Goal: Task Accomplishment & Management: Manage account settings

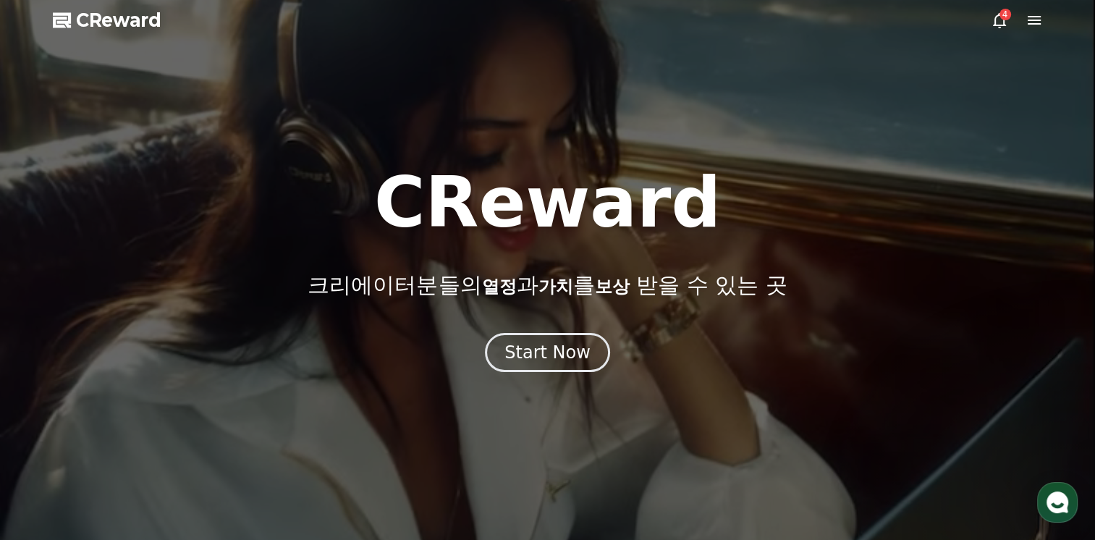
click at [530, 386] on div at bounding box center [547, 270] width 1095 height 540
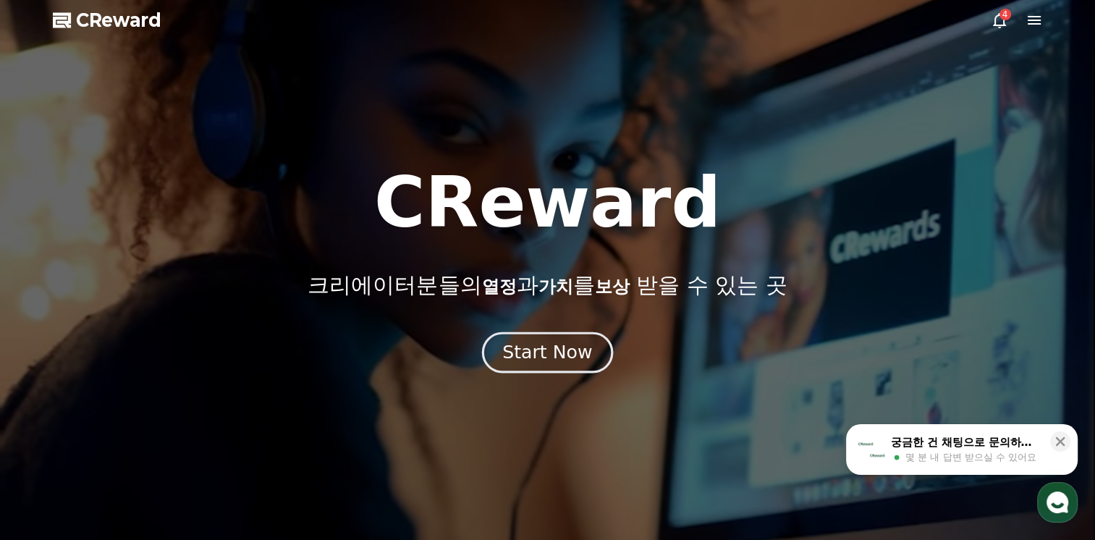
click at [537, 366] on button "Start Now" at bounding box center [547, 352] width 131 height 41
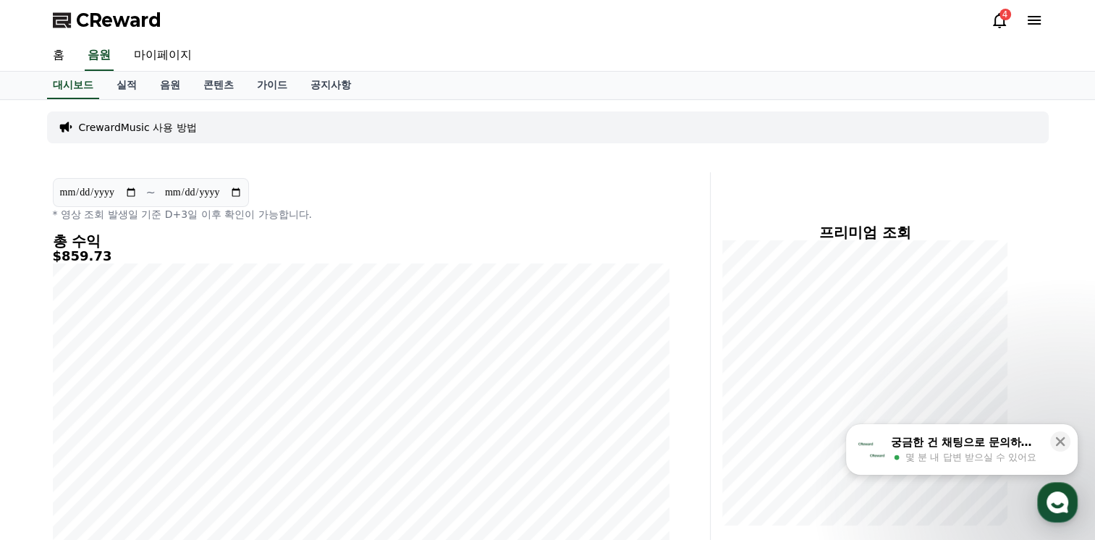
click at [1016, 465] on button "궁금한 건 채팅으로 문의하세요 몇 분 내 답변 받으실 수 있어요" at bounding box center [962, 449] width 232 height 51
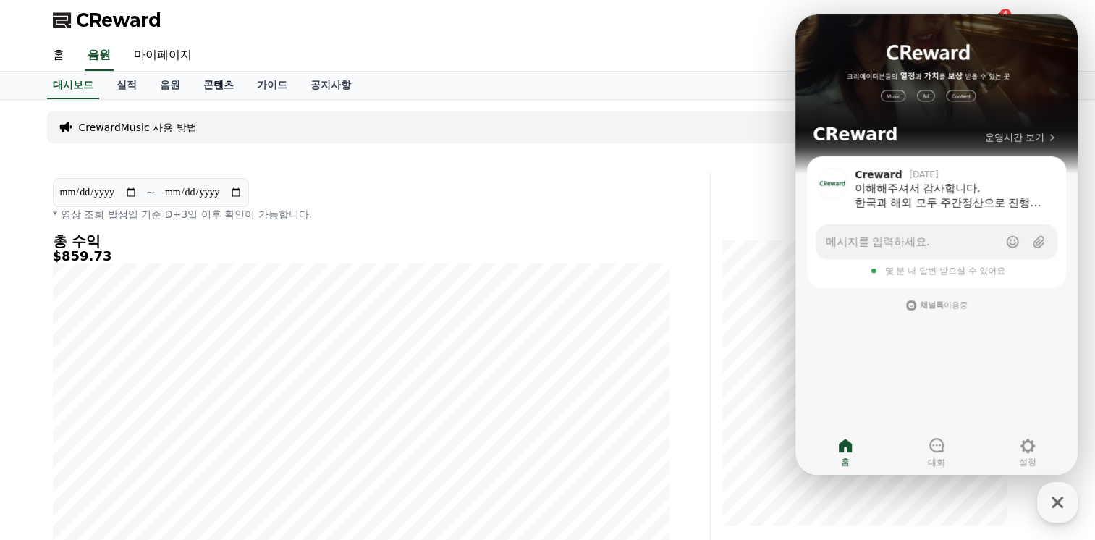
click at [221, 83] on link "콘텐츠" at bounding box center [219, 85] width 54 height 27
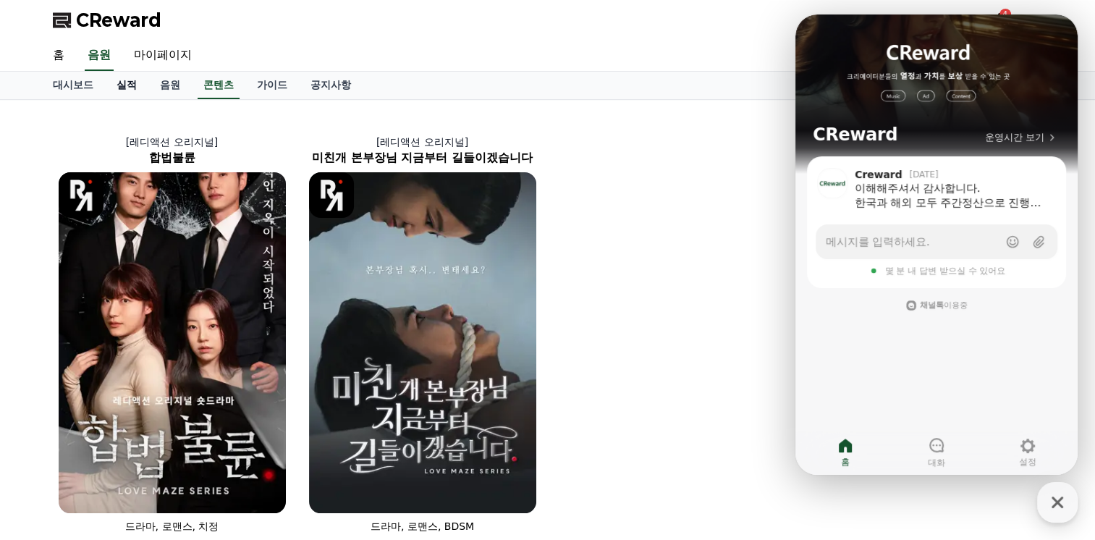
click at [130, 88] on link "실적" at bounding box center [126, 85] width 43 height 27
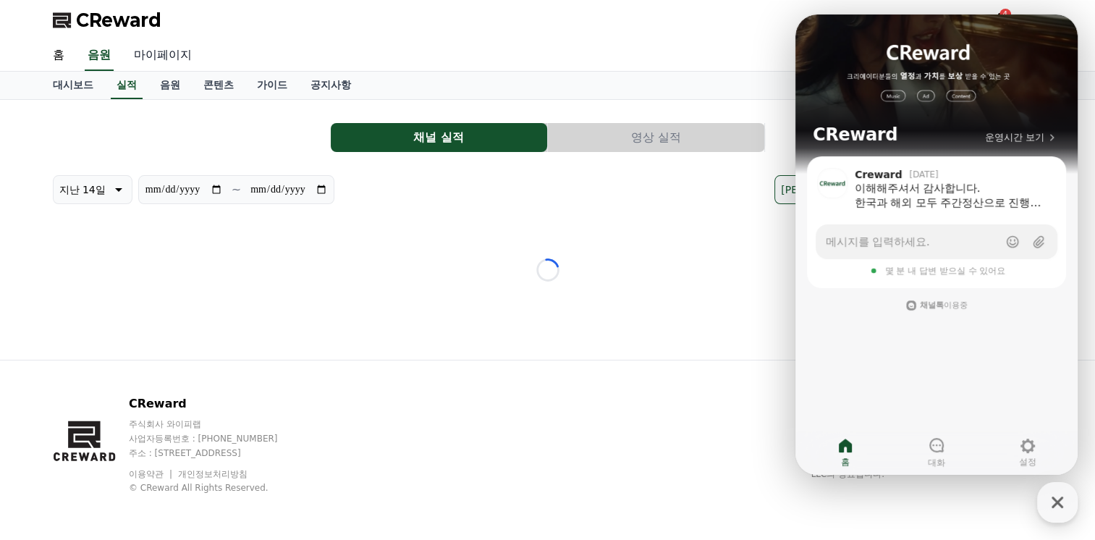
click at [157, 52] on link "마이페이지" at bounding box center [162, 56] width 81 height 30
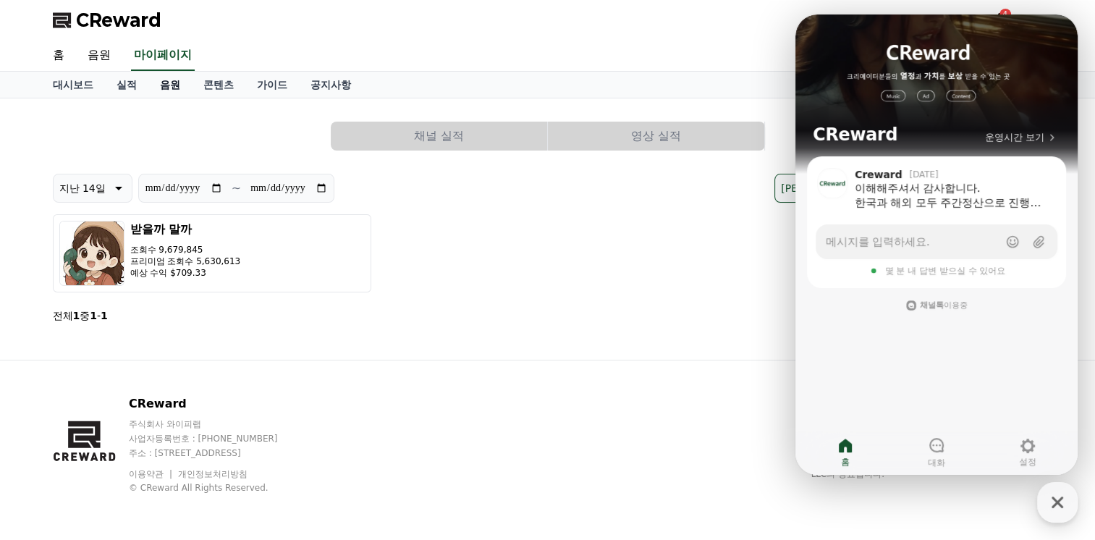
select select "**********"
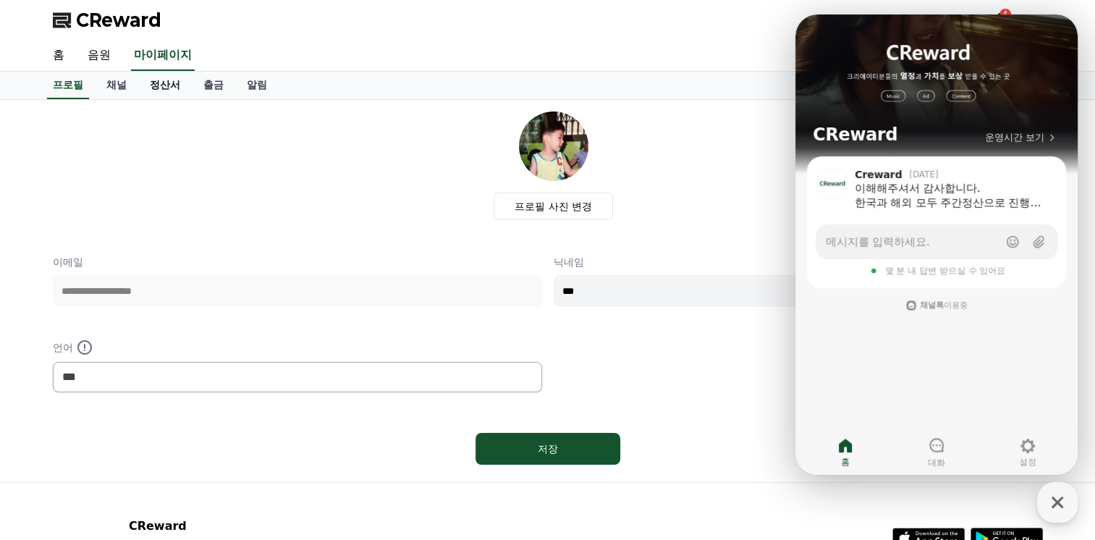
click at [157, 83] on link "정산서" at bounding box center [165, 85] width 54 height 27
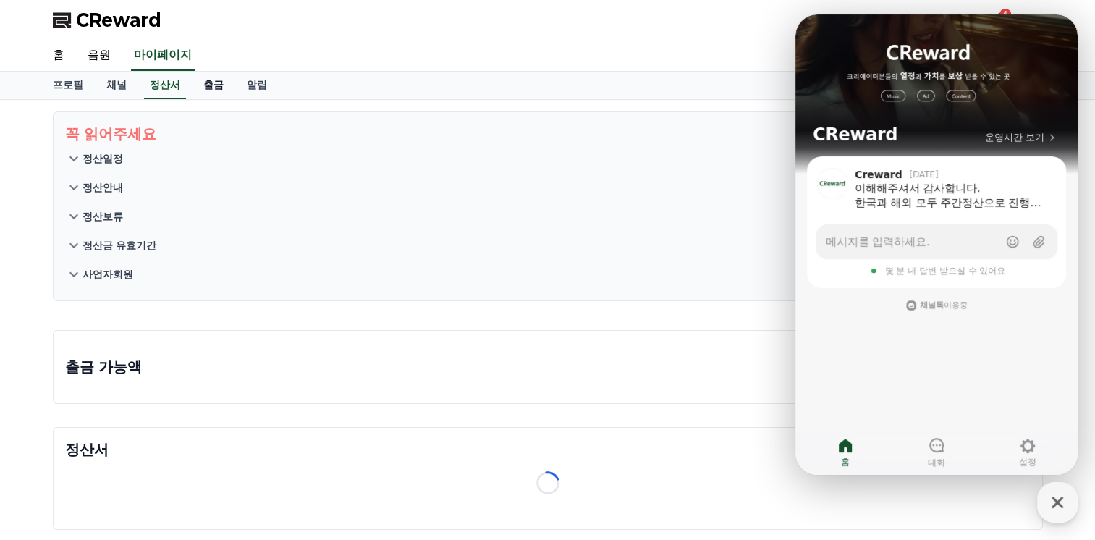
click at [211, 87] on link "출금" at bounding box center [213, 85] width 43 height 27
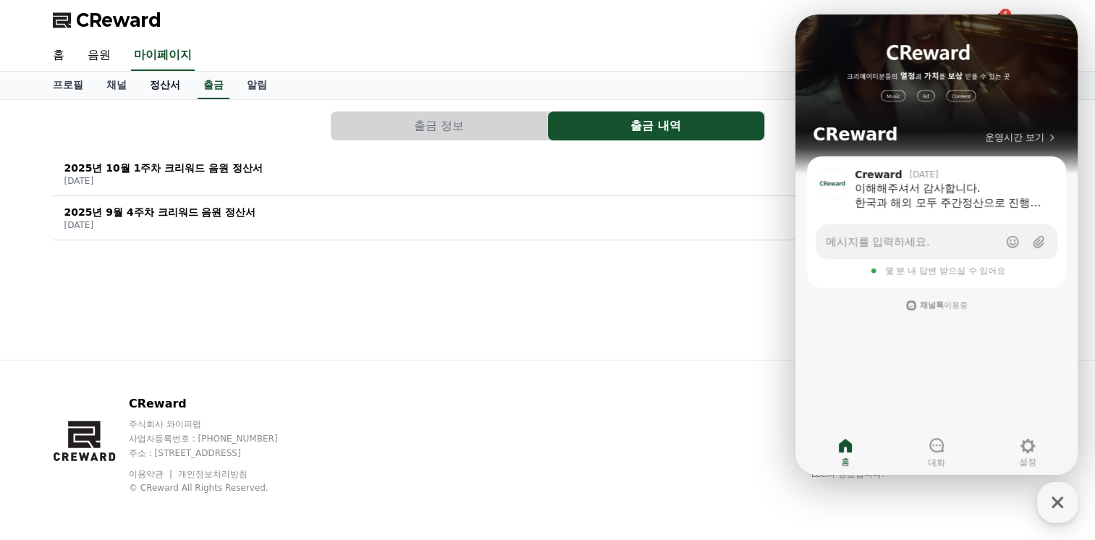
click at [173, 88] on link "정산서" at bounding box center [165, 85] width 54 height 27
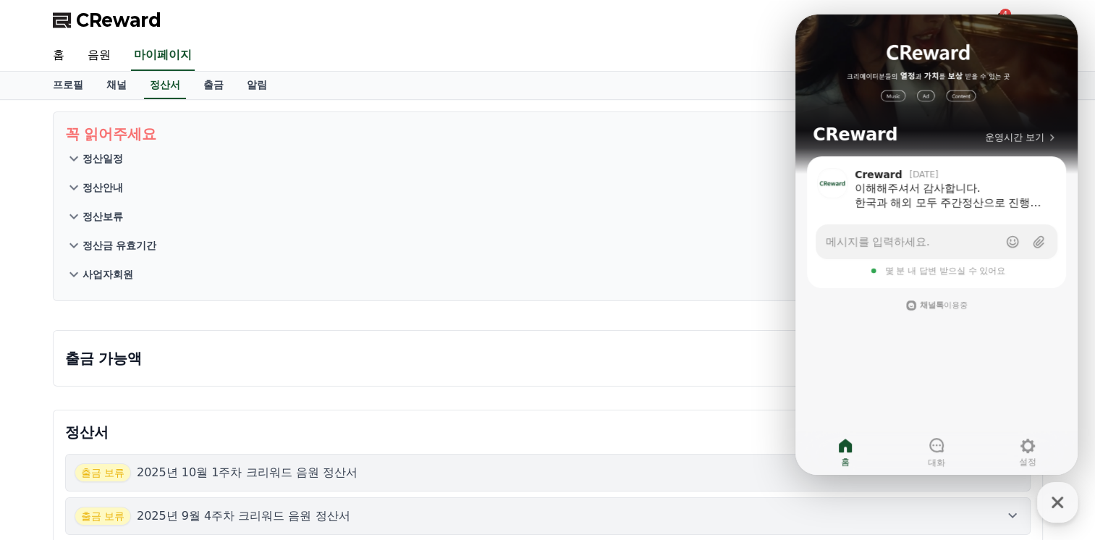
click at [115, 156] on p "정산일정" at bounding box center [102, 158] width 41 height 14
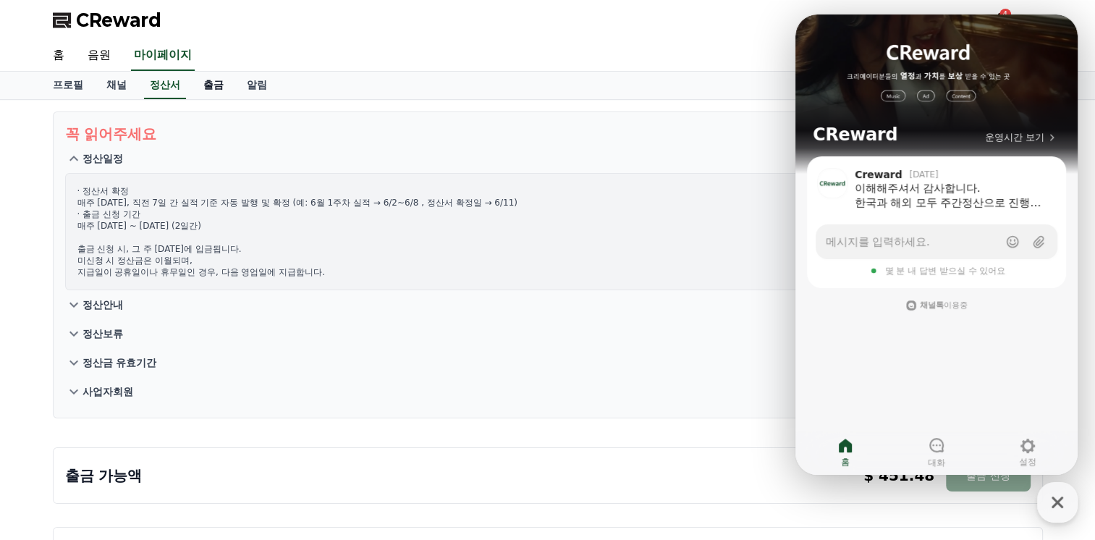
click at [219, 88] on link "출금" at bounding box center [213, 85] width 43 height 27
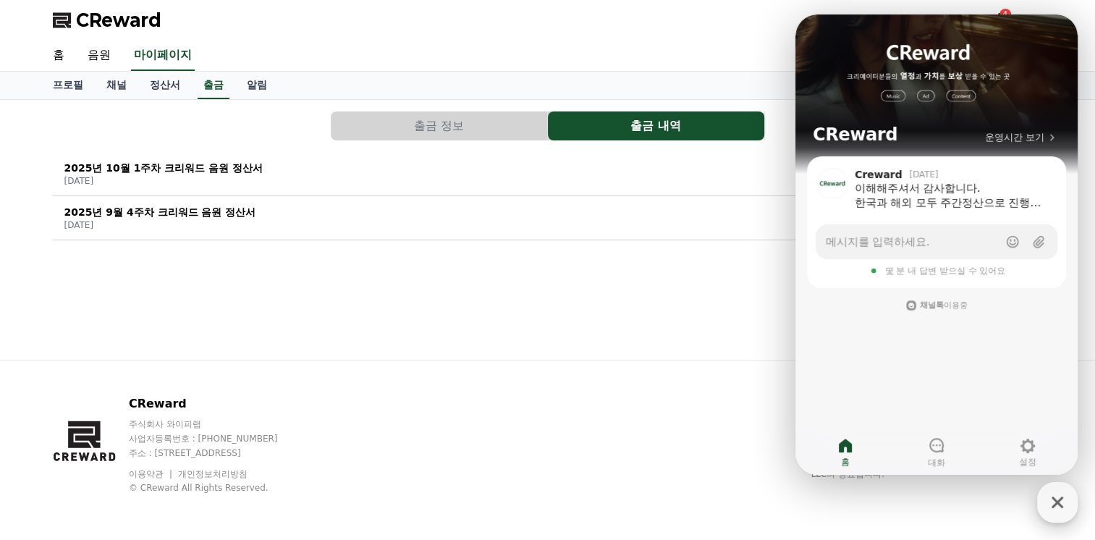
click at [1057, 520] on button "CReward 상담 버튼" at bounding box center [1057, 502] width 41 height 41
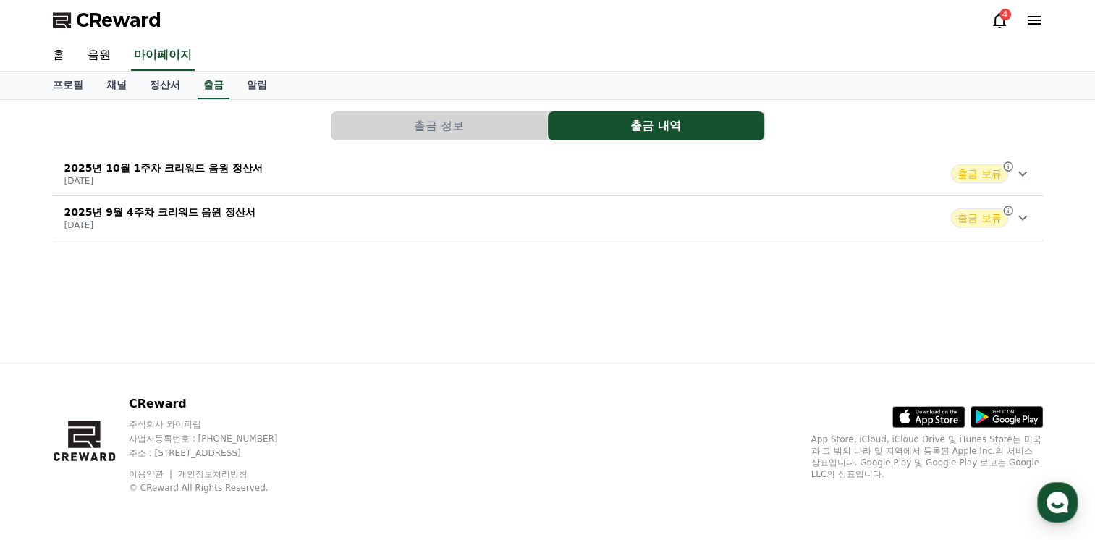
click at [997, 166] on span "출금 보류" at bounding box center [979, 173] width 56 height 19
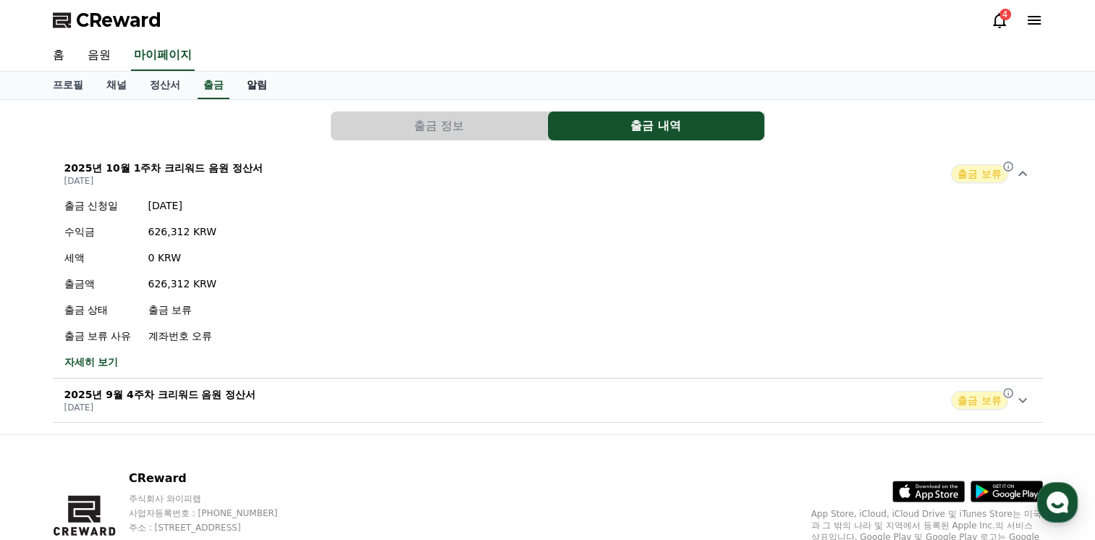
drag, startPoint x: 253, startPoint y: 67, endPoint x: 257, endPoint y: 82, distance: 16.3
click at [255, 70] on div "홈 음원 마이페이지" at bounding box center [547, 56] width 1013 height 30
click at [257, 82] on link "알림" at bounding box center [256, 85] width 43 height 27
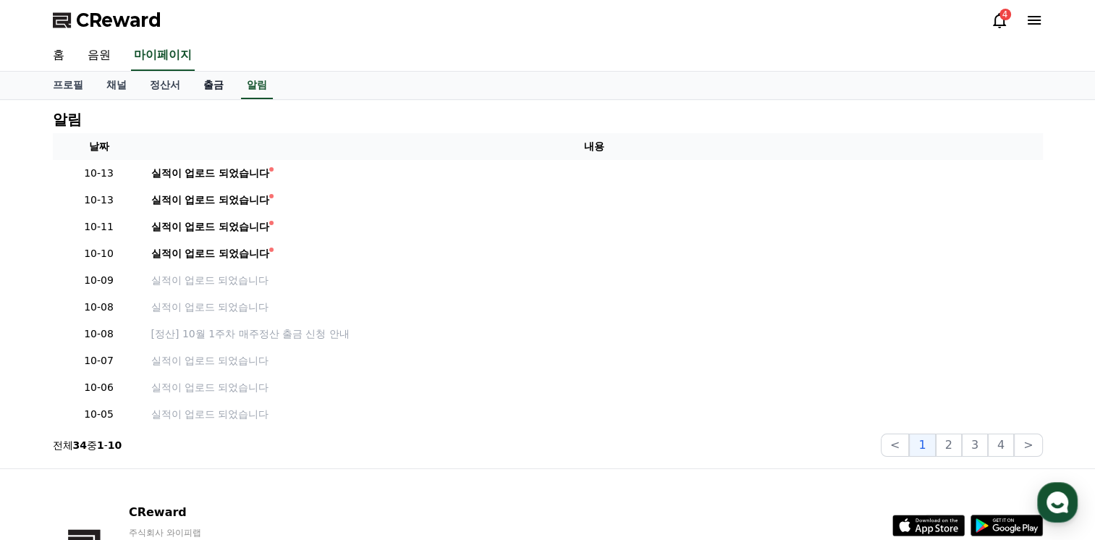
click at [217, 82] on link "출금" at bounding box center [213, 85] width 43 height 27
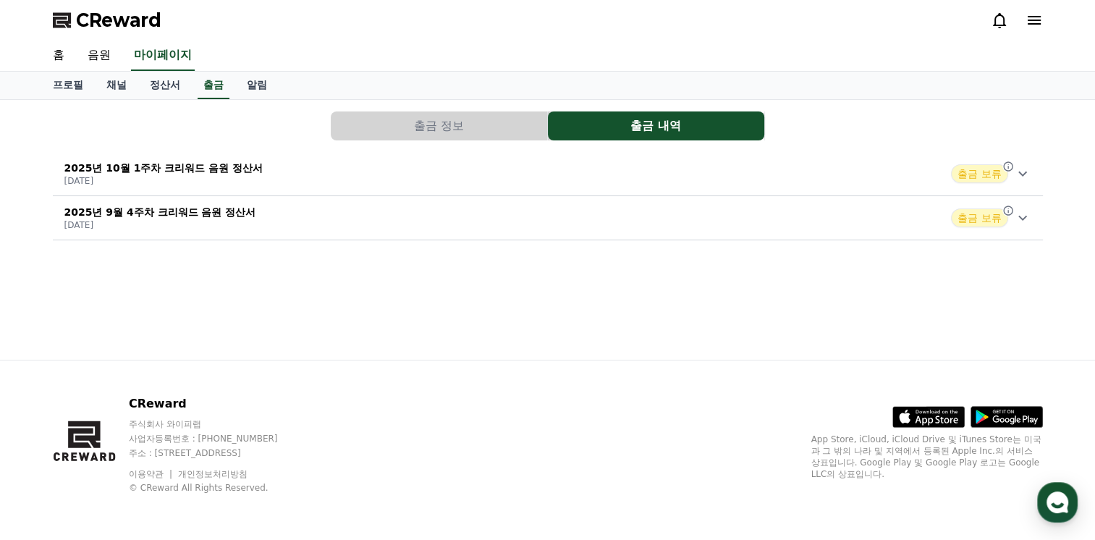
click at [391, 114] on button "출금 정보" at bounding box center [439, 125] width 216 height 29
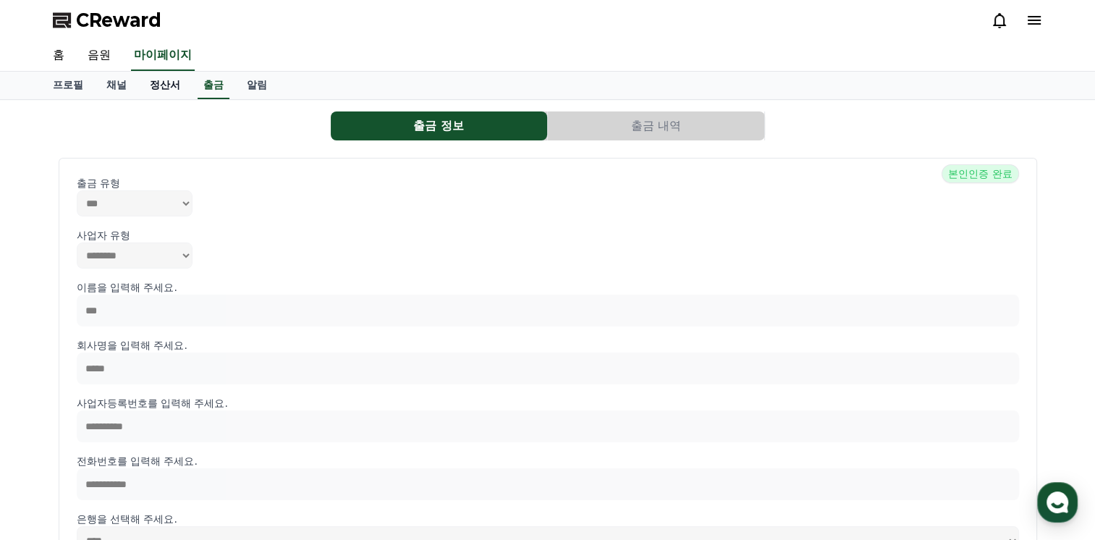
click at [168, 95] on link "정산서" at bounding box center [165, 85] width 54 height 27
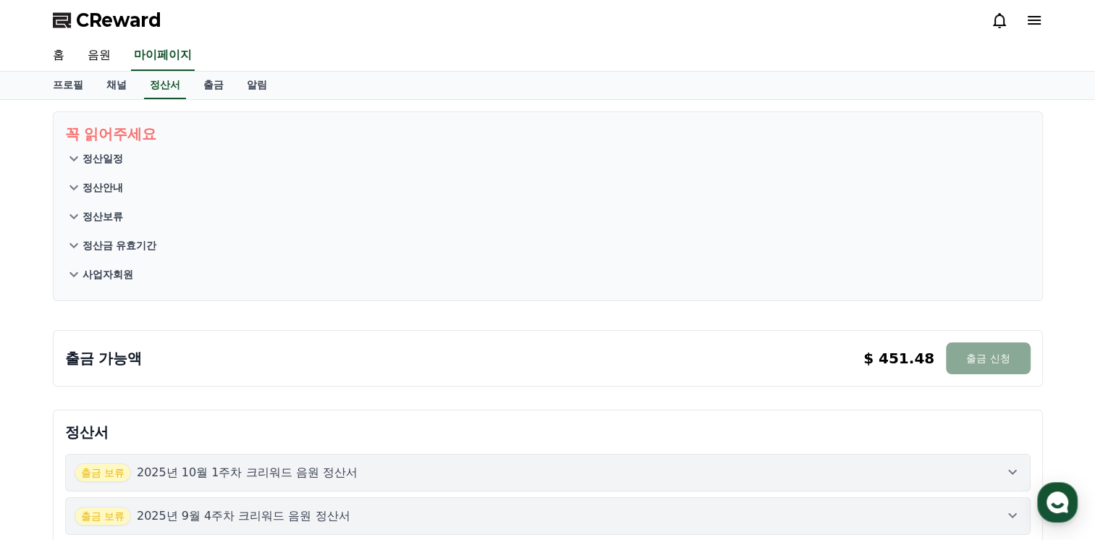
click at [98, 213] on p "정산보류" at bounding box center [102, 216] width 41 height 14
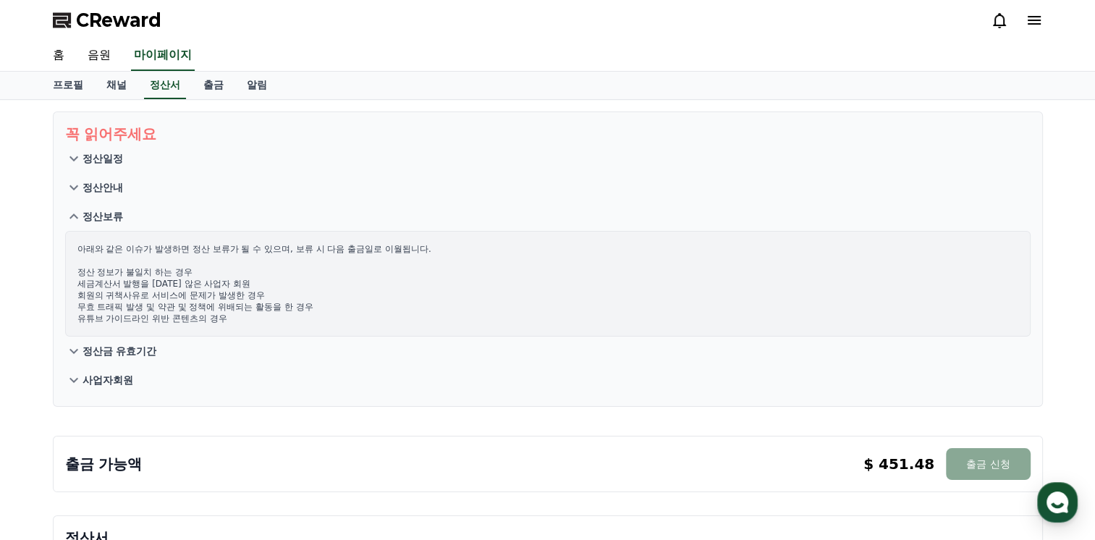
click at [98, 214] on p "정산보류" at bounding box center [102, 216] width 41 height 14
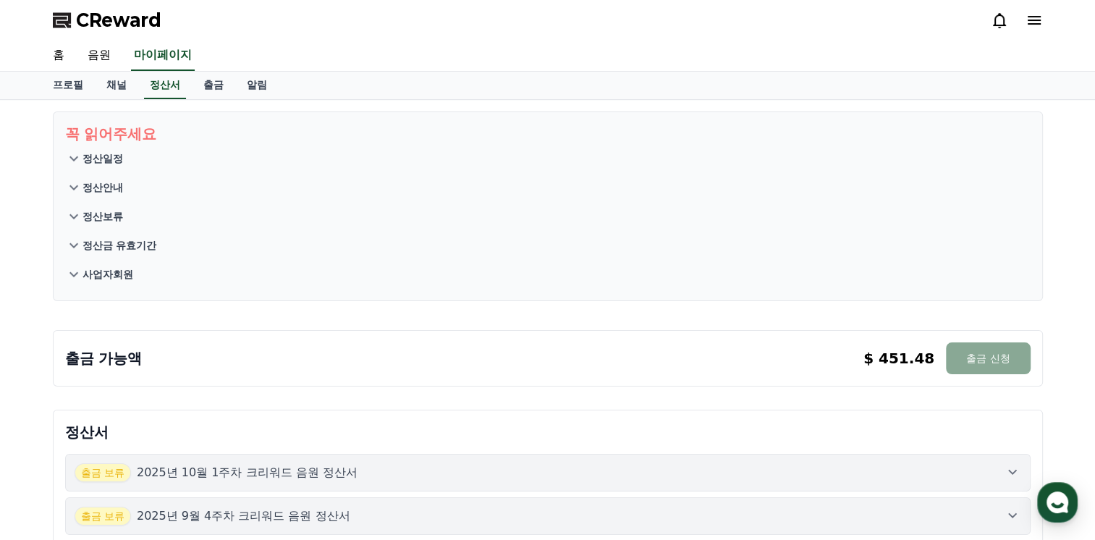
click at [111, 250] on p "정산금 유효기간" at bounding box center [119, 245] width 75 height 14
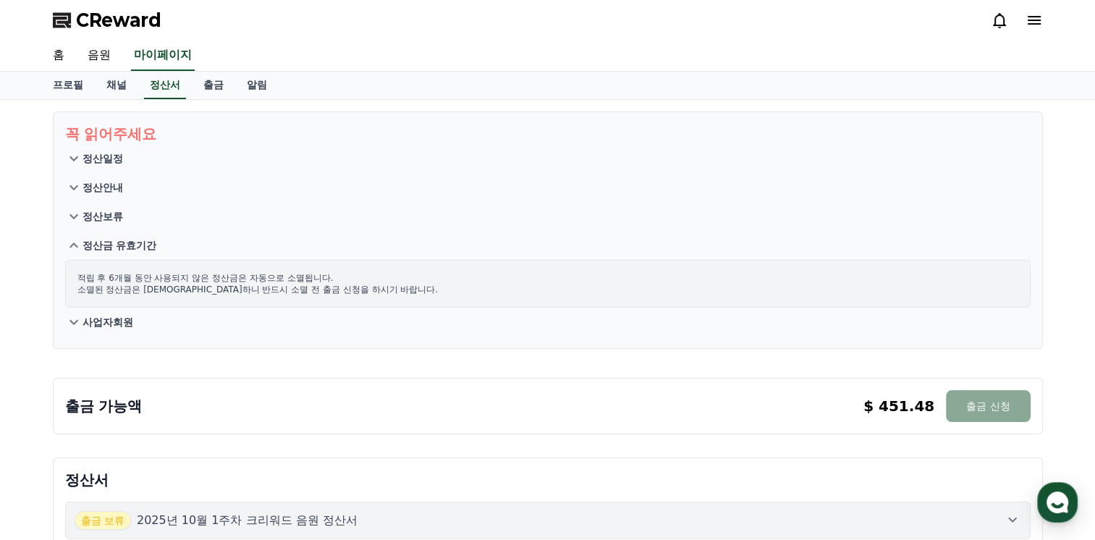
click at [115, 317] on p "사업자회원" at bounding box center [107, 322] width 51 height 14
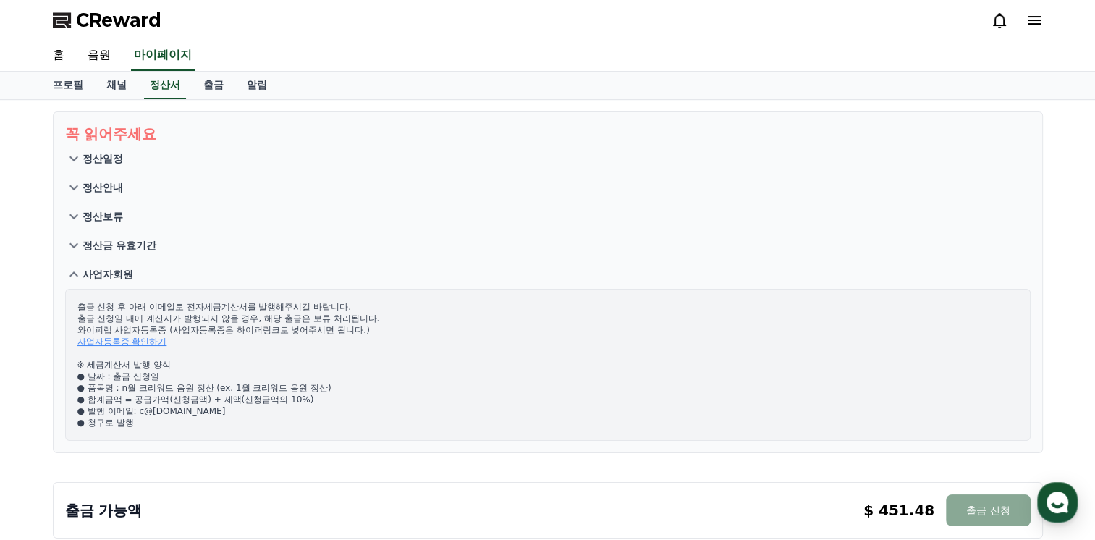
click at [103, 276] on p "사업자회원" at bounding box center [107, 274] width 51 height 14
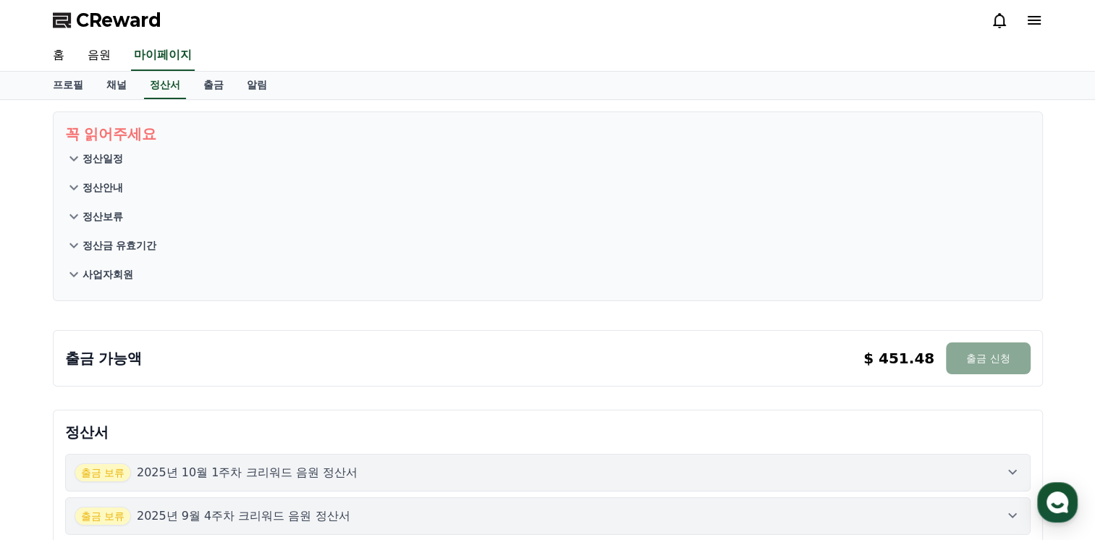
click at [87, 181] on p "정산안내" at bounding box center [102, 187] width 41 height 14
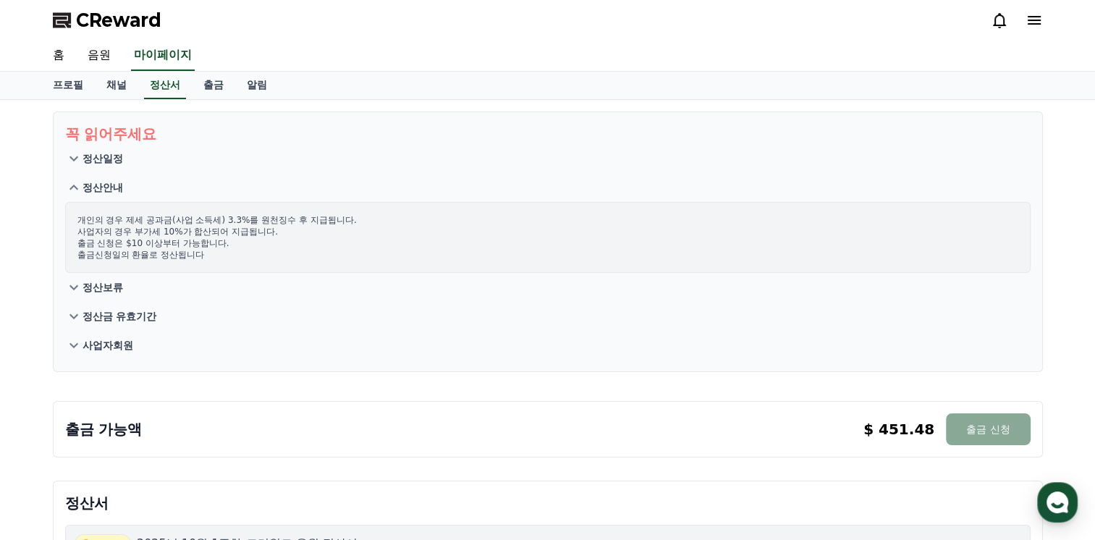
click at [97, 181] on p "정산안내" at bounding box center [102, 187] width 41 height 14
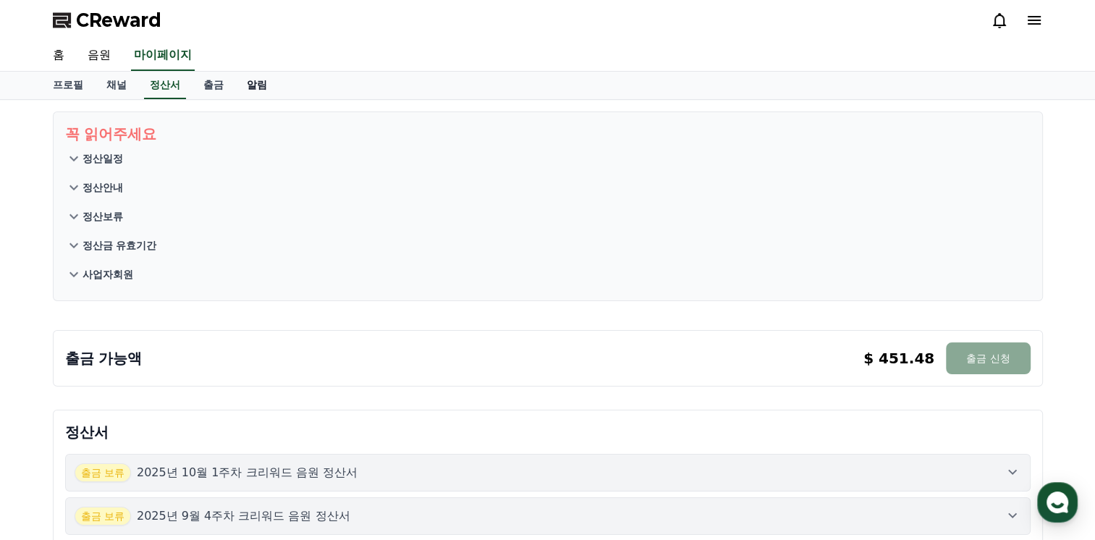
click at [260, 86] on link "알림" at bounding box center [256, 85] width 43 height 27
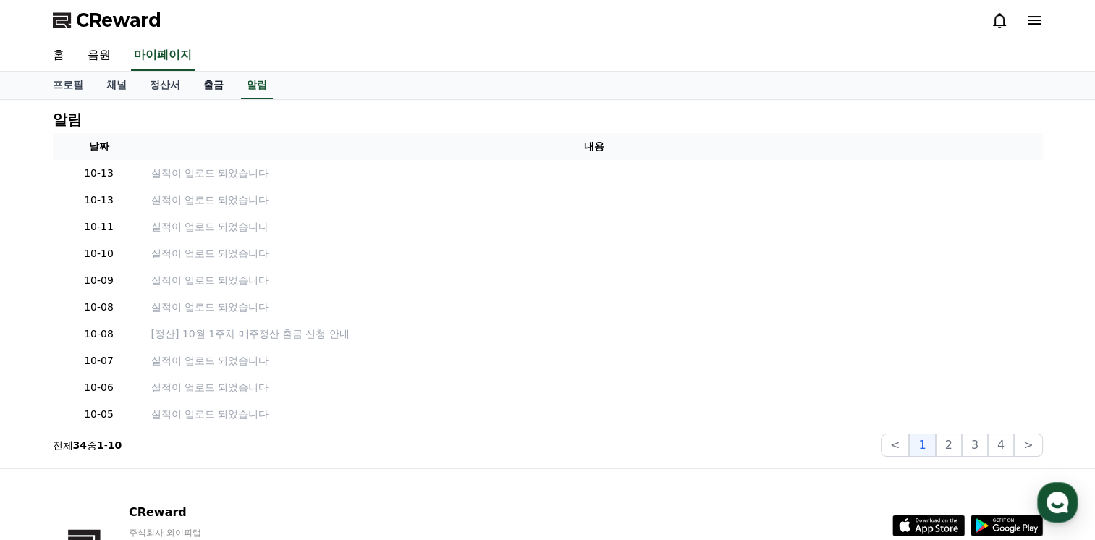
click at [208, 79] on link "출금" at bounding box center [213, 85] width 43 height 27
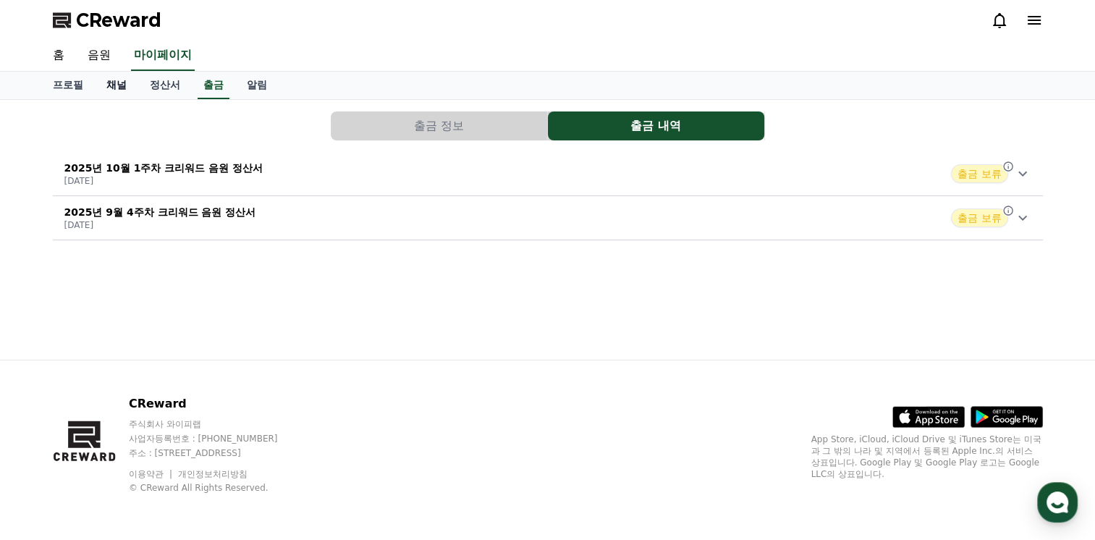
click at [109, 83] on link "채널" at bounding box center [116, 85] width 43 height 27
